Goal: Task Accomplishment & Management: Manage account settings

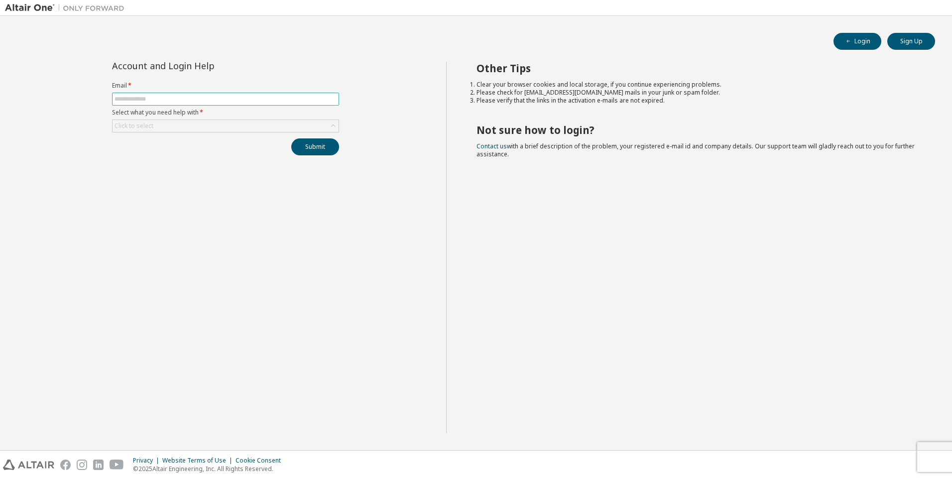
click at [208, 98] on input "text" at bounding box center [226, 99] width 222 height 8
type input "**********"
click at [196, 128] on div "Click to select" at bounding box center [226, 126] width 226 height 12
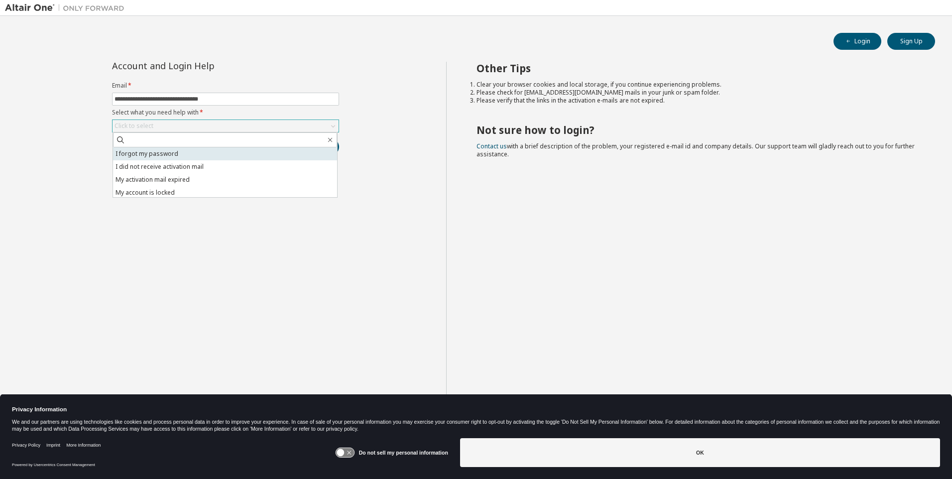
click at [185, 154] on li "I forgot my password" at bounding box center [225, 153] width 224 height 13
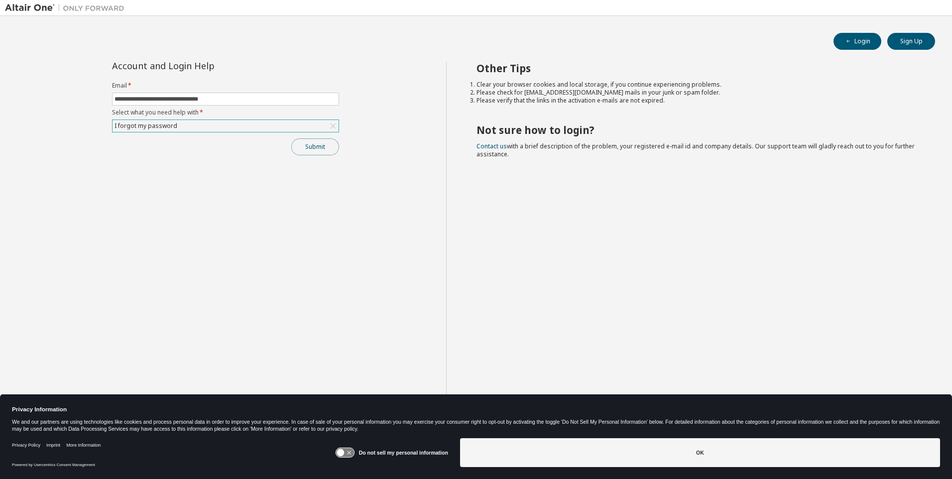
click at [312, 150] on button "Submit" at bounding box center [315, 146] width 48 height 17
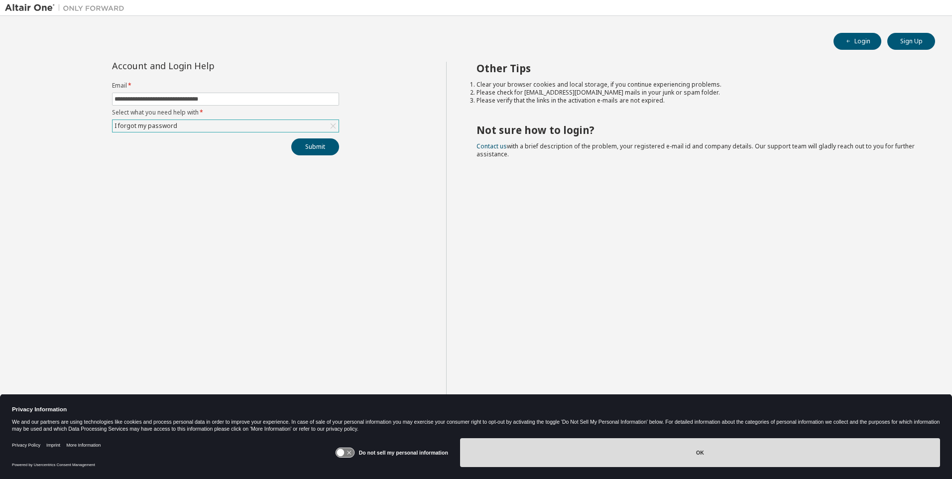
click at [652, 445] on button "OK" at bounding box center [700, 452] width 480 height 29
